Goal: Task Accomplishment & Management: Use online tool/utility

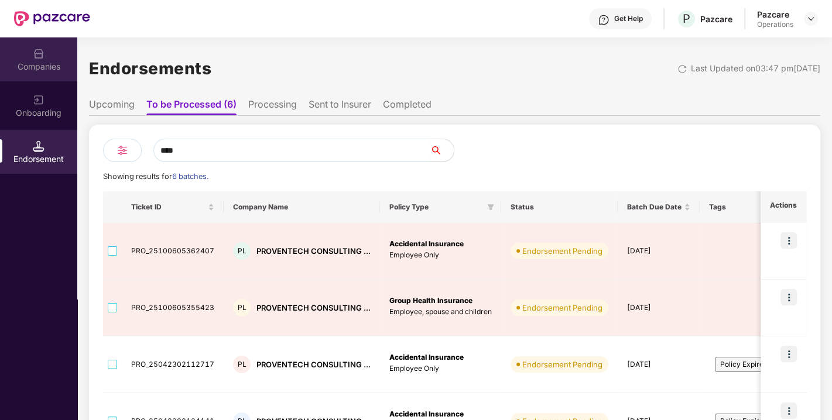
click at [33, 49] on img at bounding box center [39, 54] width 12 height 12
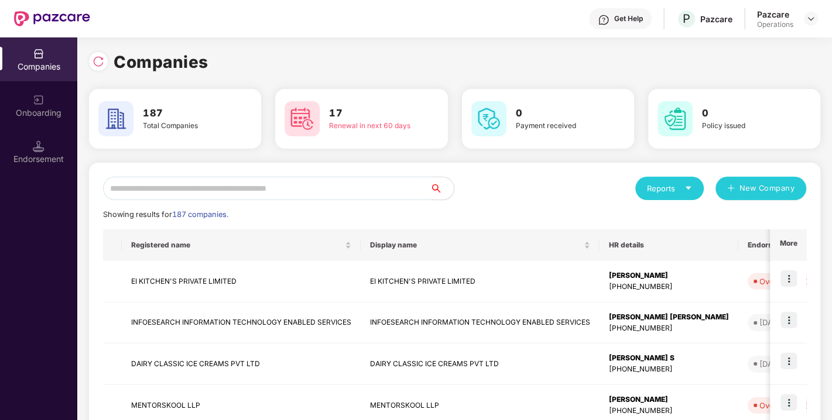
click at [192, 188] on input "text" at bounding box center [266, 188] width 327 height 23
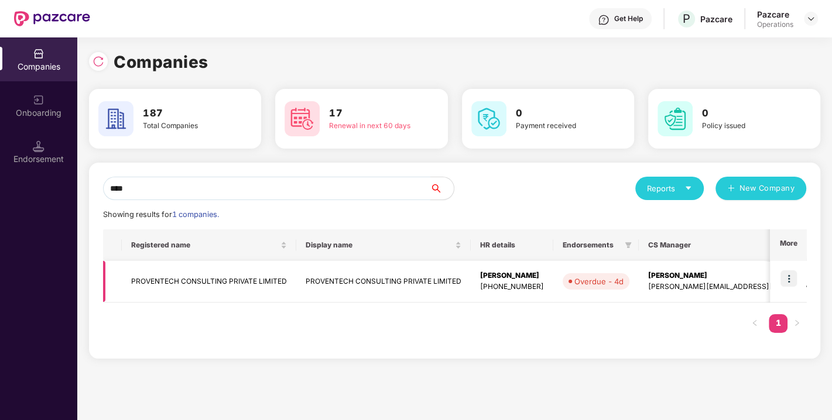
type input "****"
click at [780, 279] on td at bounding box center [788, 282] width 36 height 42
click at [790, 275] on img at bounding box center [788, 278] width 16 height 16
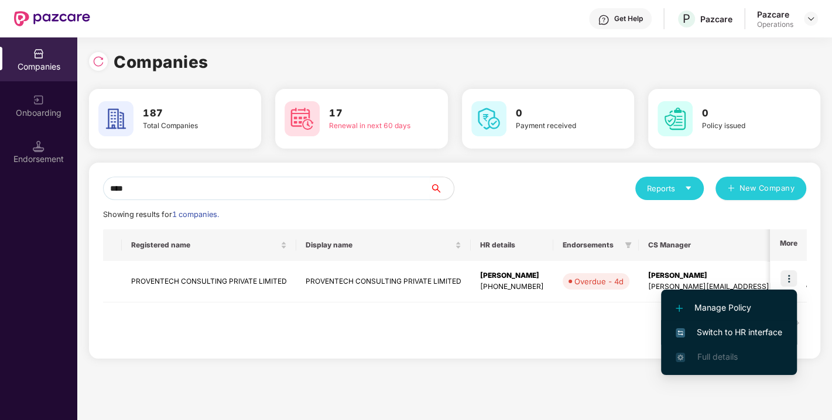
click at [733, 330] on span "Switch to HR interface" at bounding box center [728, 332] width 107 height 13
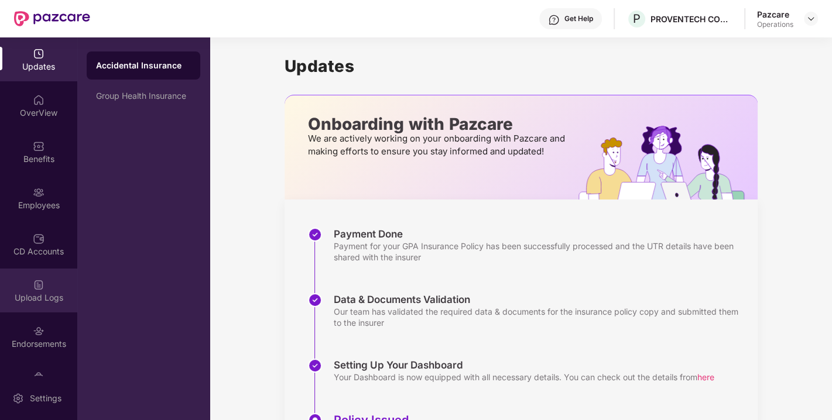
click at [40, 299] on div "Upload Logs" at bounding box center [38, 298] width 77 height 12
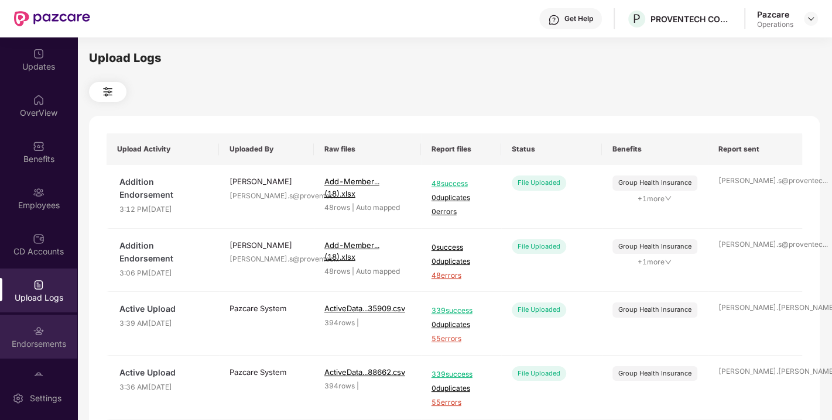
click at [39, 345] on div "Endorsements" at bounding box center [38, 344] width 77 height 12
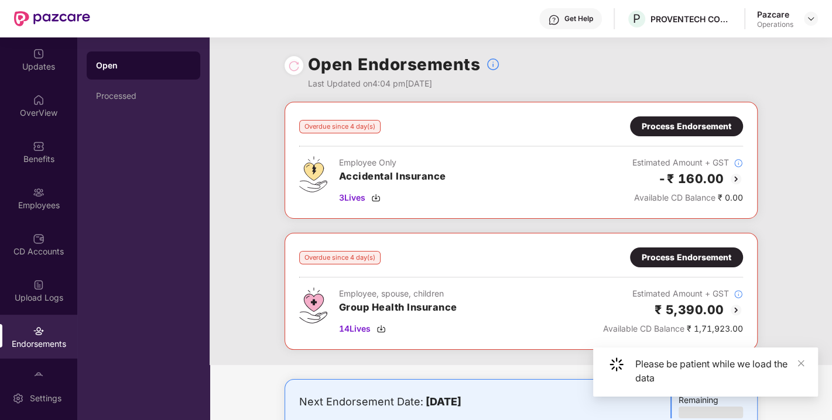
click at [673, 252] on div "Process Endorsement" at bounding box center [687, 257] width 90 height 13
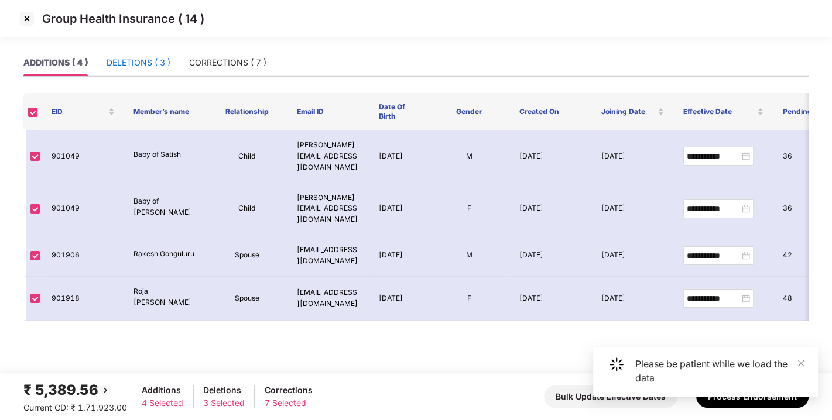
click at [147, 64] on div "DELETIONS ( 3 )" at bounding box center [139, 62] width 64 height 13
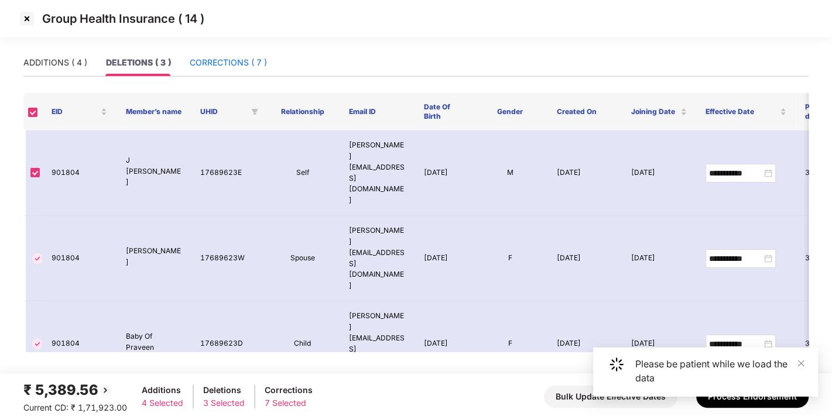
click at [217, 56] on div "CORRECTIONS ( 7 )" at bounding box center [228, 62] width 77 height 13
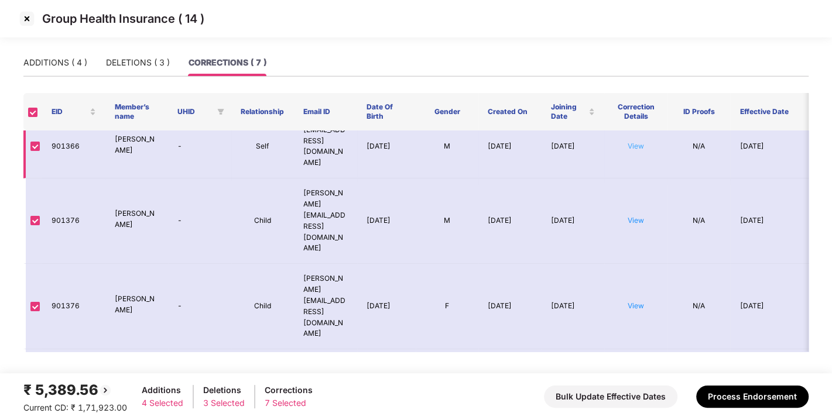
scroll to position [145, 0]
click at [631, 376] on link "View" at bounding box center [635, 380] width 16 height 9
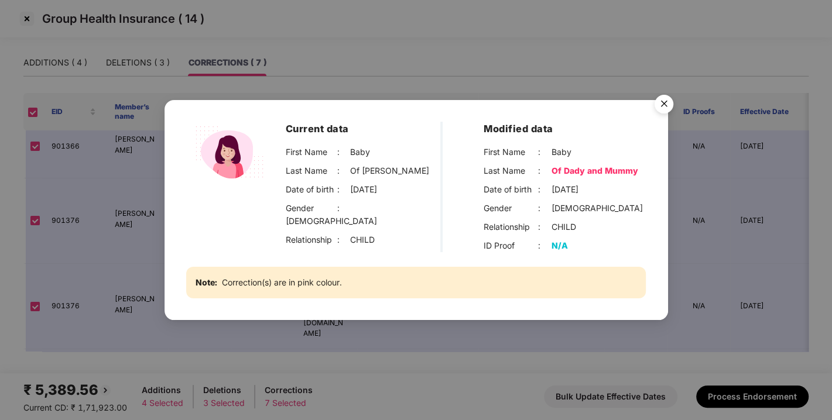
click at [662, 101] on img "Close" at bounding box center [663, 106] width 33 height 33
